Goal: Information Seeking & Learning: Learn about a topic

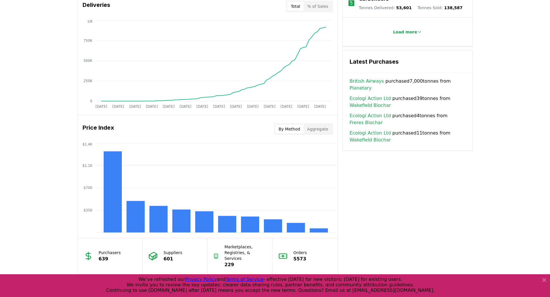
scroll to position [404, 0]
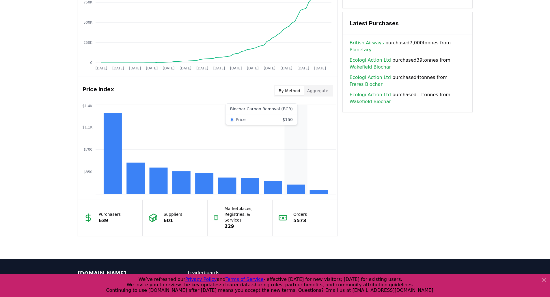
click at [299, 188] on rect at bounding box center [296, 190] width 18 height 10
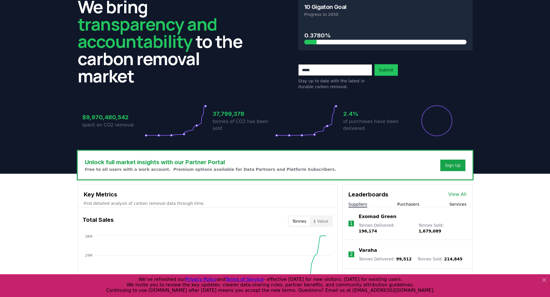
scroll to position [0, 0]
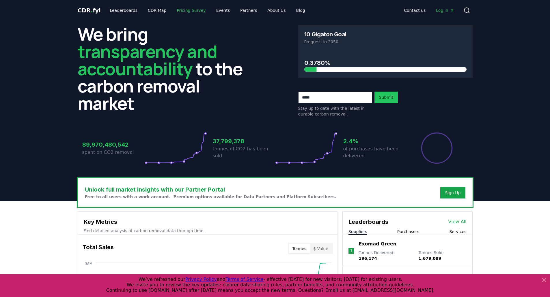
click at [197, 9] on link "Pricing Survey" at bounding box center [191, 10] width 38 height 10
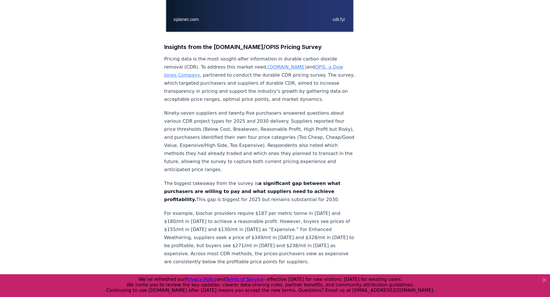
scroll to position [289, 0]
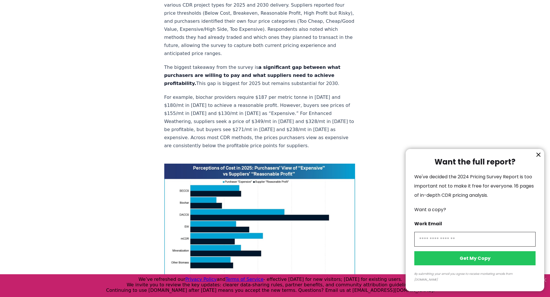
drag, startPoint x: 91, startPoint y: 96, endPoint x: 140, endPoint y: 91, distance: 48.8
click at [91, 96] on div at bounding box center [275, 148] width 550 height 297
